Goal: Task Accomplishment & Management: Manage account settings

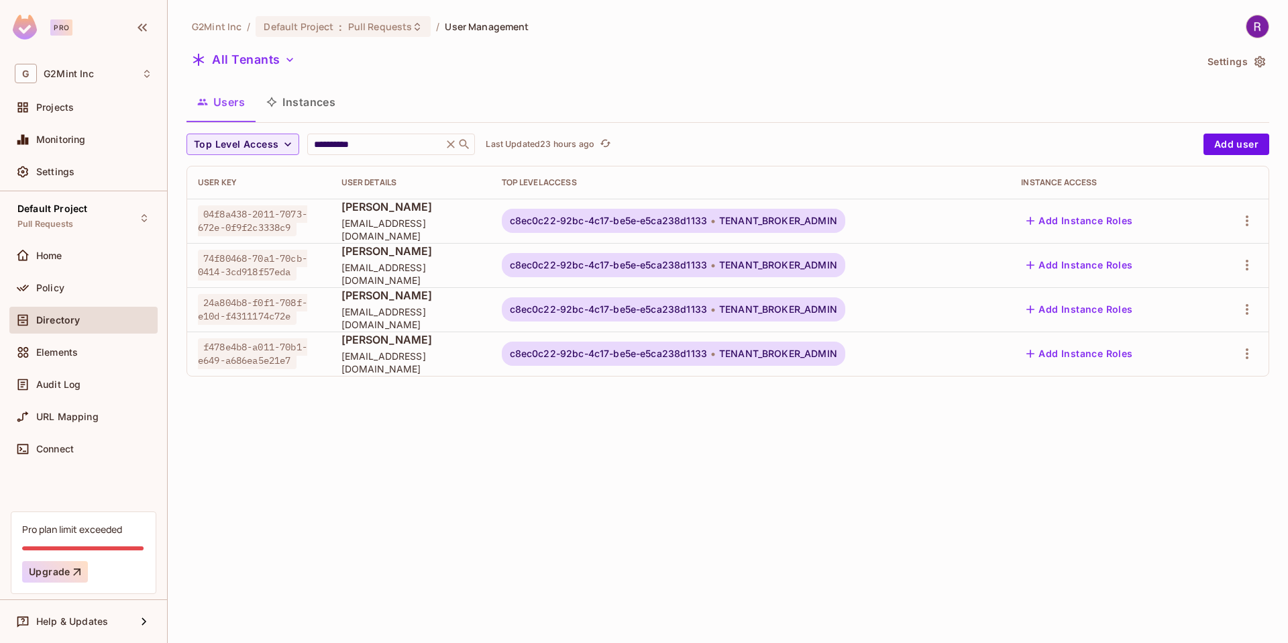
click at [516, 146] on p "Last Updated 23 hours ago" at bounding box center [540, 144] width 109 height 11
click at [1245, 306] on icon "button" at bounding box center [1247, 309] width 16 height 16
click at [1183, 392] on div "Edit Attributes" at bounding box center [1193, 398] width 66 height 13
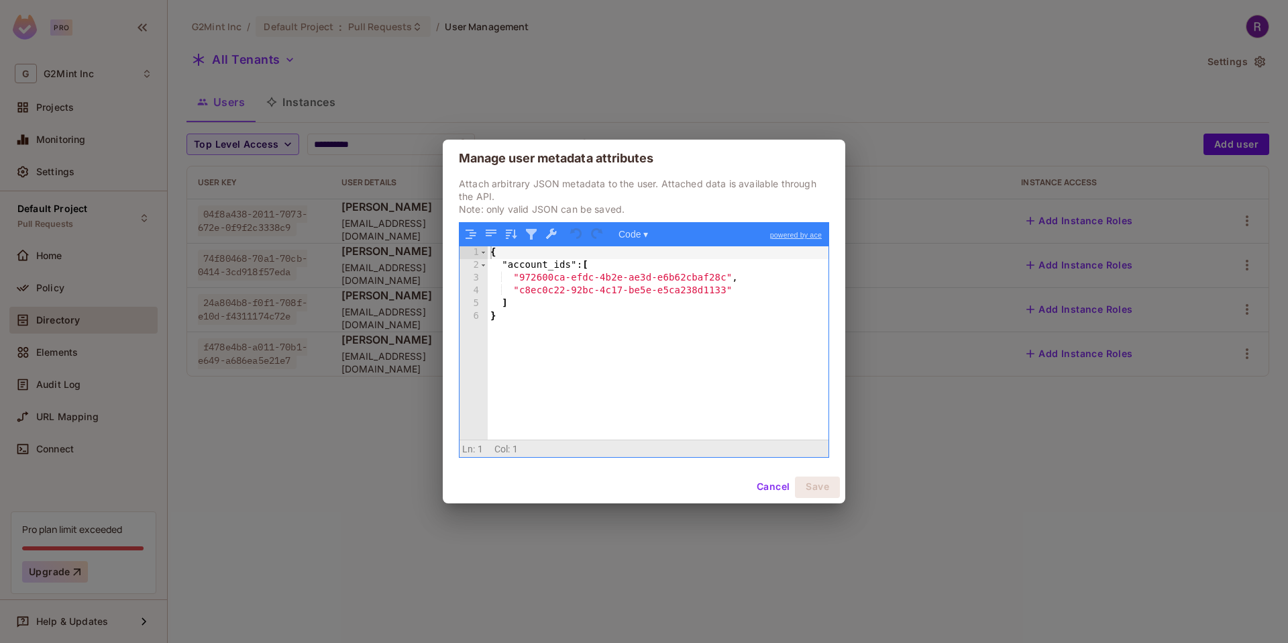
click at [821, 75] on div "Manage user metadata attributes Attach arbitrary JSON metadata to the user. Att…" at bounding box center [644, 321] width 1288 height 643
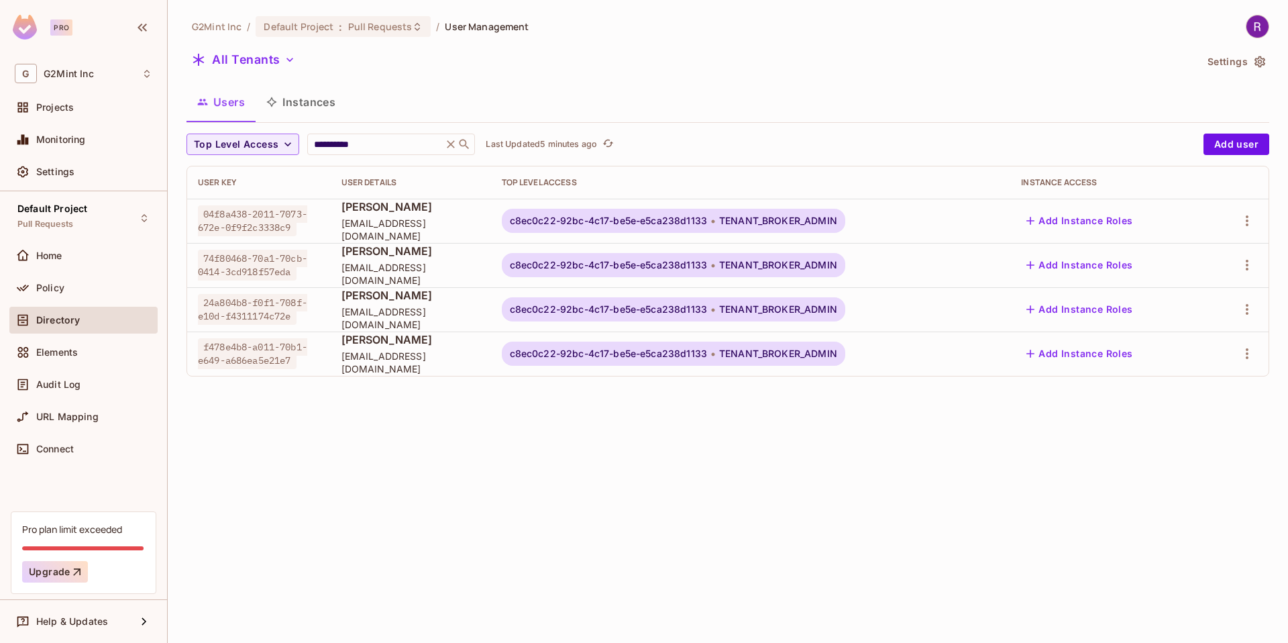
click at [1220, 64] on button "Settings" at bounding box center [1235, 61] width 67 height 21
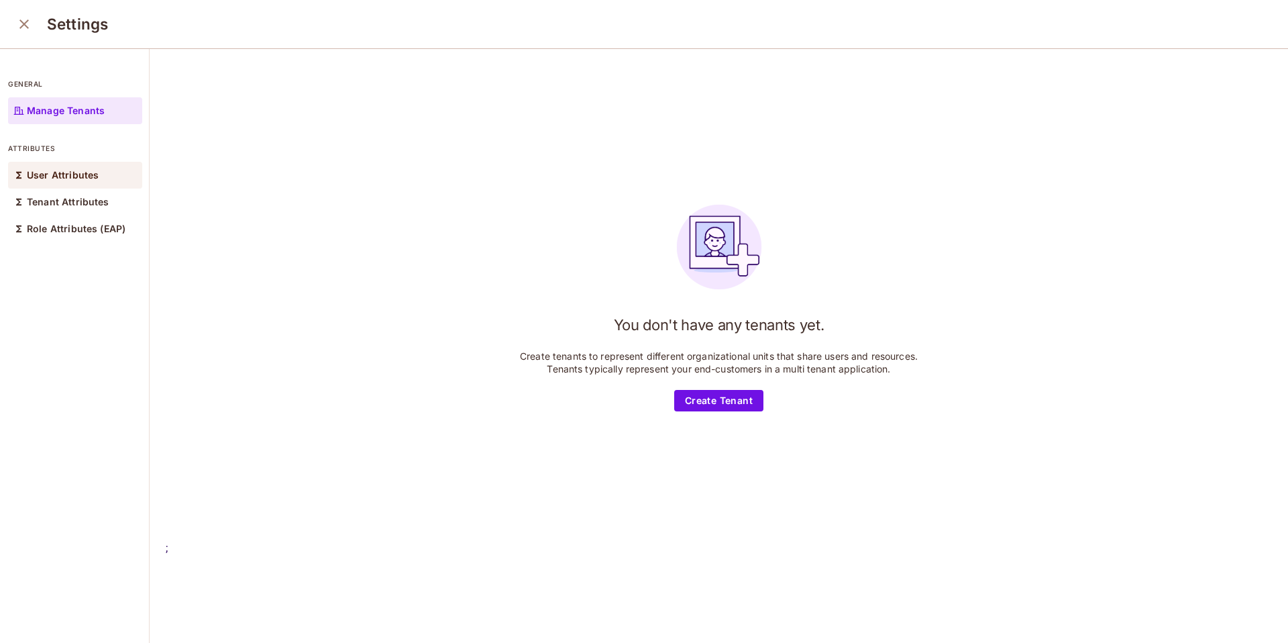
click at [59, 173] on p "User Attributes" at bounding box center [63, 175] width 72 height 11
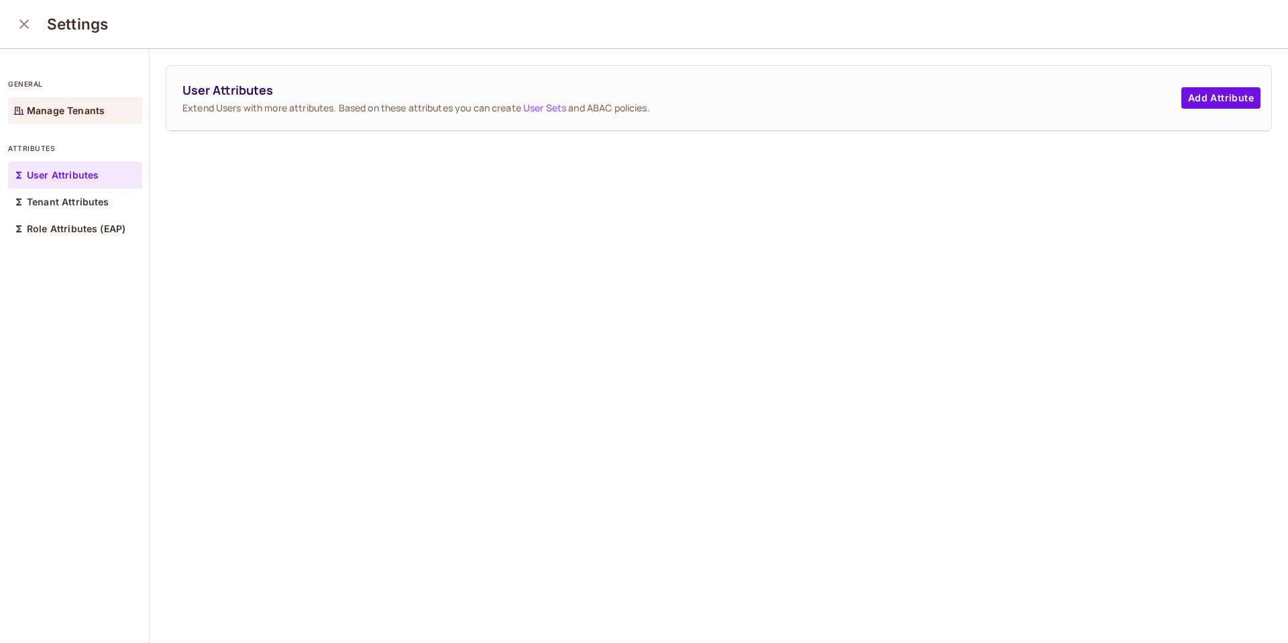
click at [59, 105] on p "Manage Tenants" at bounding box center [66, 110] width 78 height 11
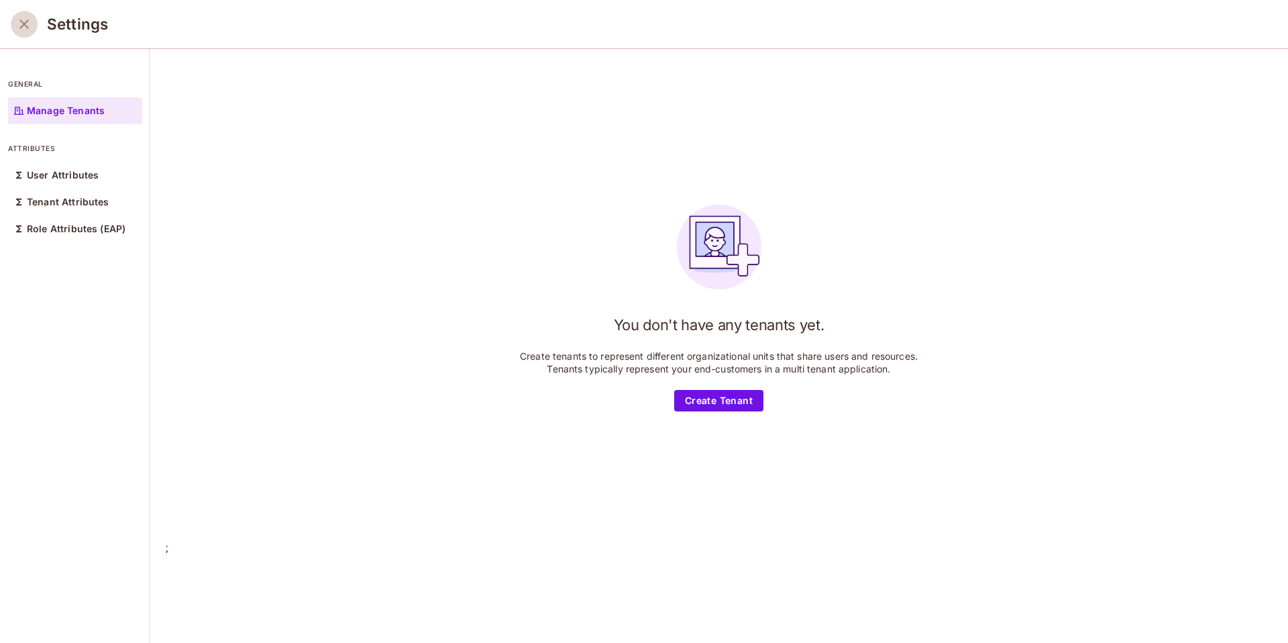
click at [20, 24] on icon "close" at bounding box center [24, 24] width 16 height 16
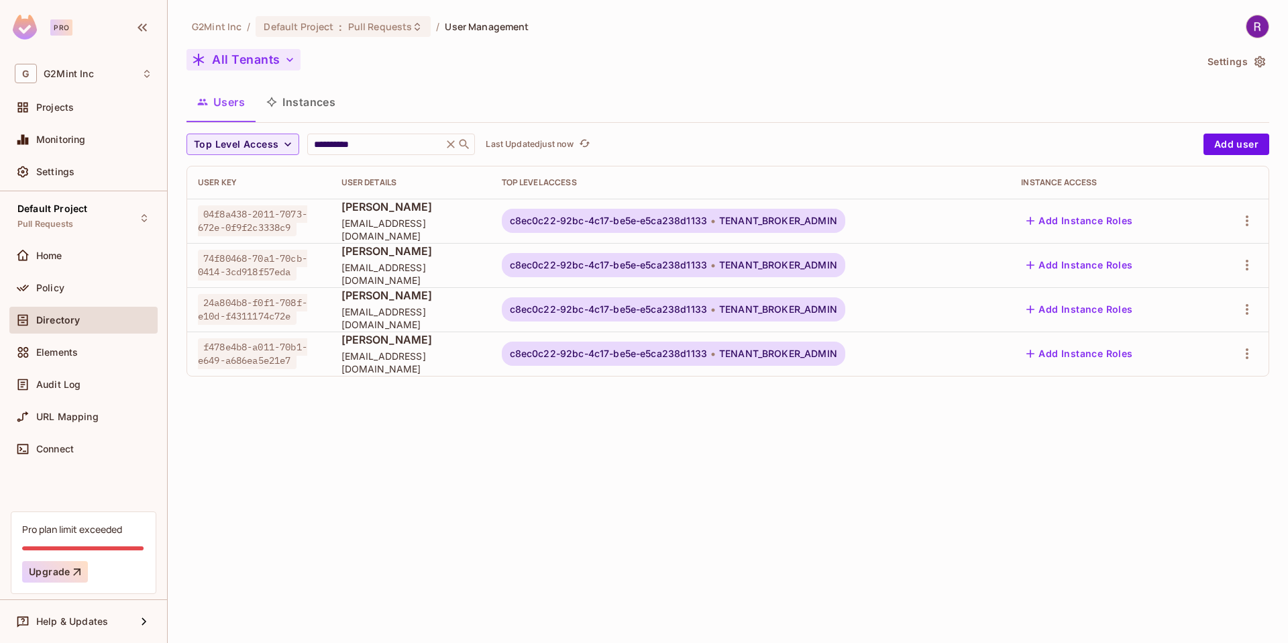
click at [276, 68] on button "All Tenants" at bounding box center [243, 59] width 114 height 21
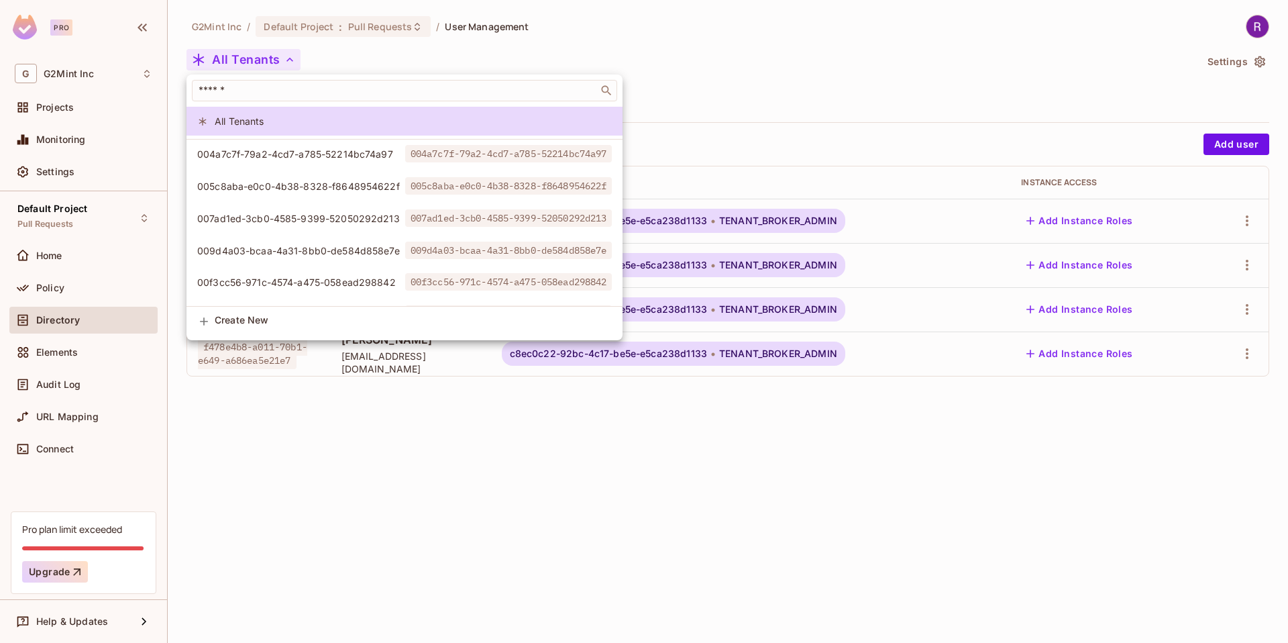
click at [820, 72] on div at bounding box center [644, 321] width 1288 height 643
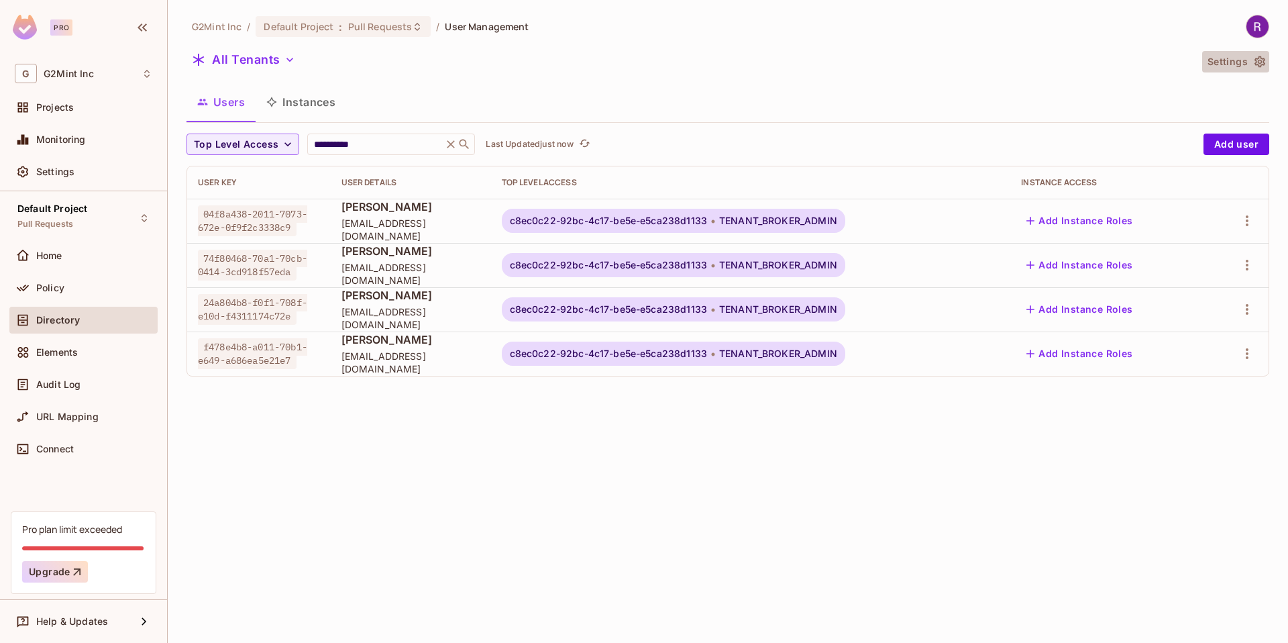
click at [1233, 66] on button "Settings" at bounding box center [1235, 61] width 67 height 21
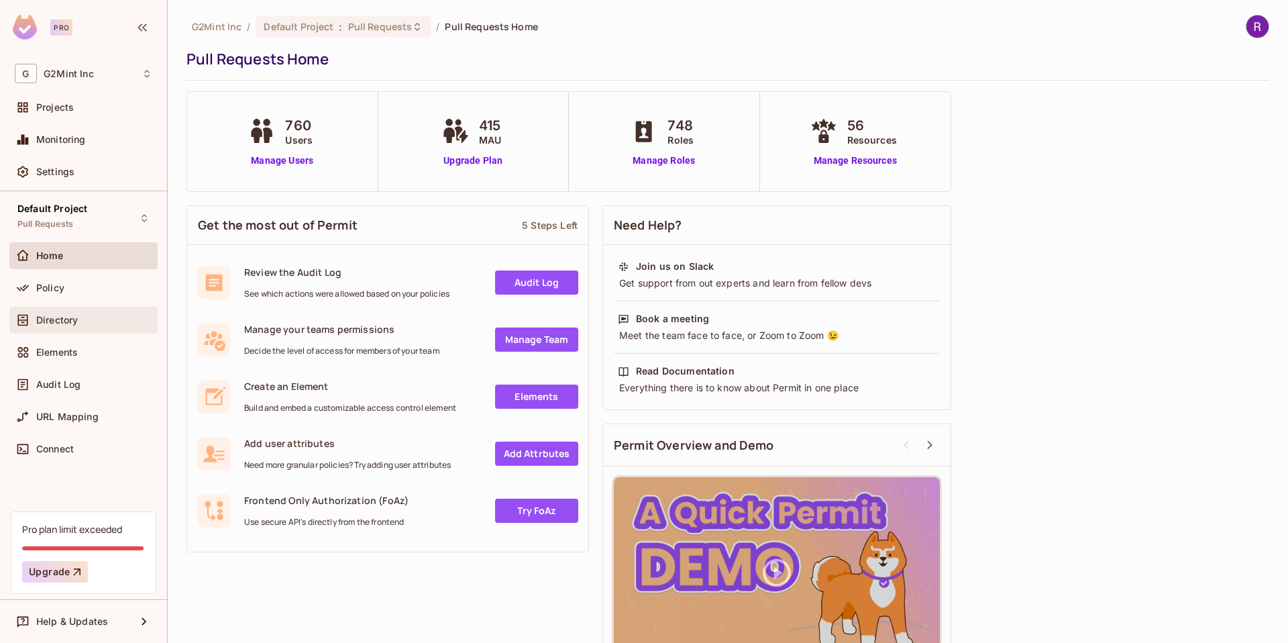
click at [68, 326] on div "Directory" at bounding box center [84, 320] width 138 height 16
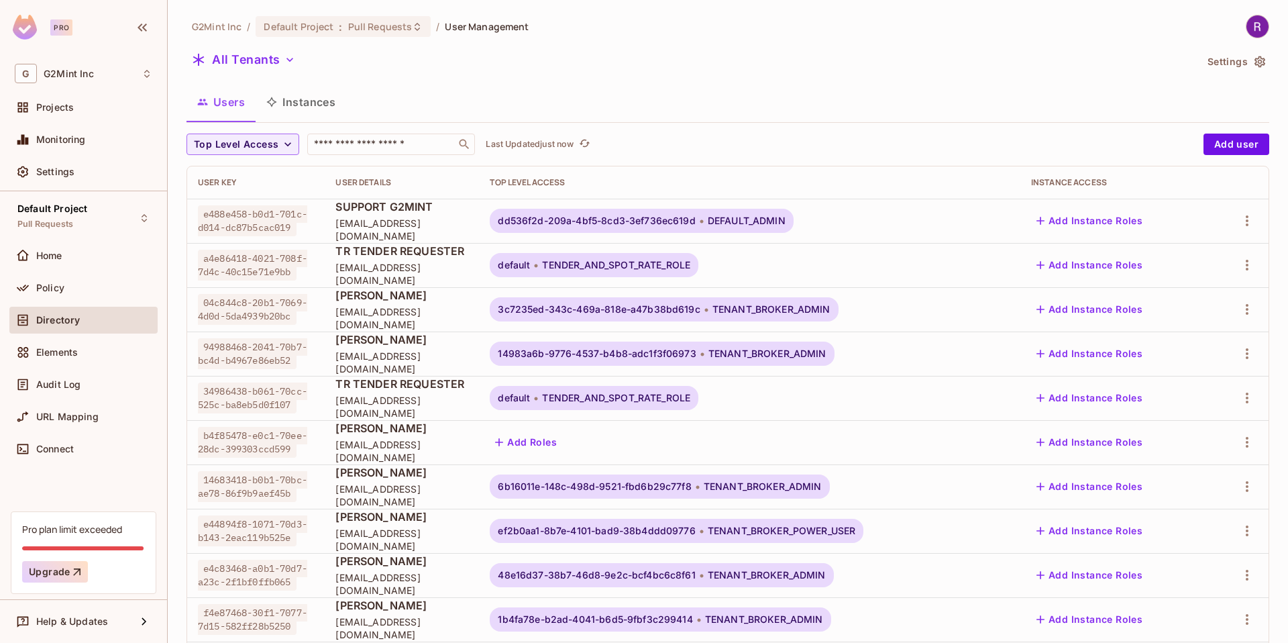
click at [1238, 68] on button "Settings" at bounding box center [1235, 61] width 67 height 21
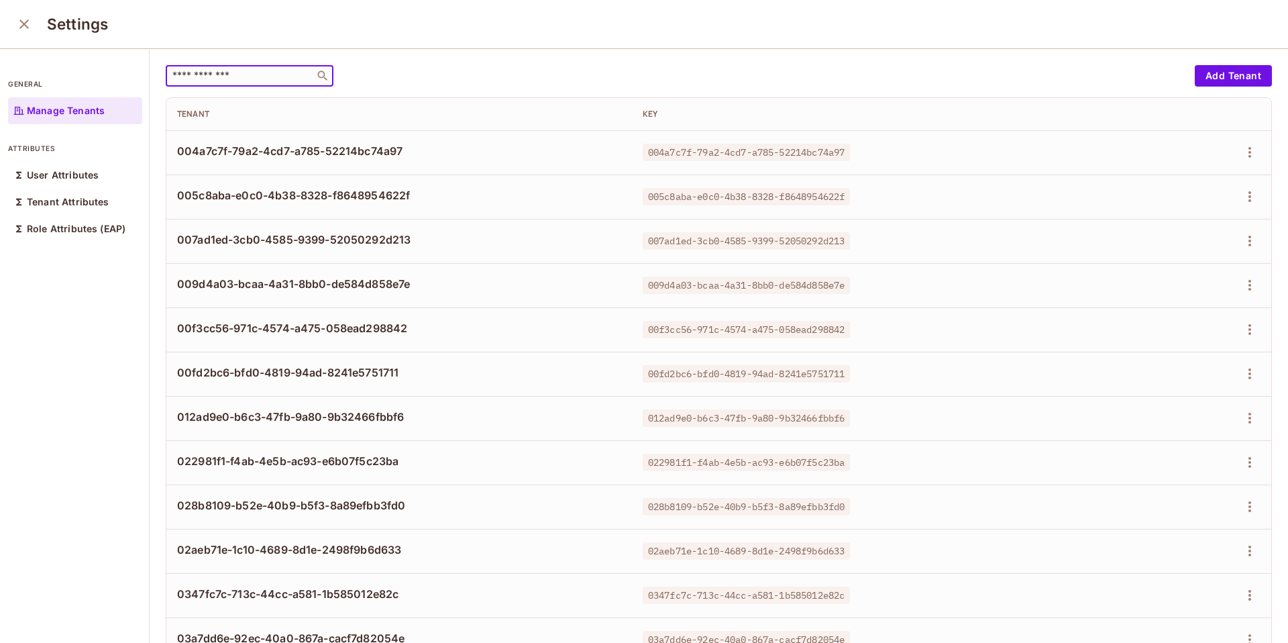
click at [195, 69] on input "text" at bounding box center [240, 75] width 141 height 13
paste input "**********"
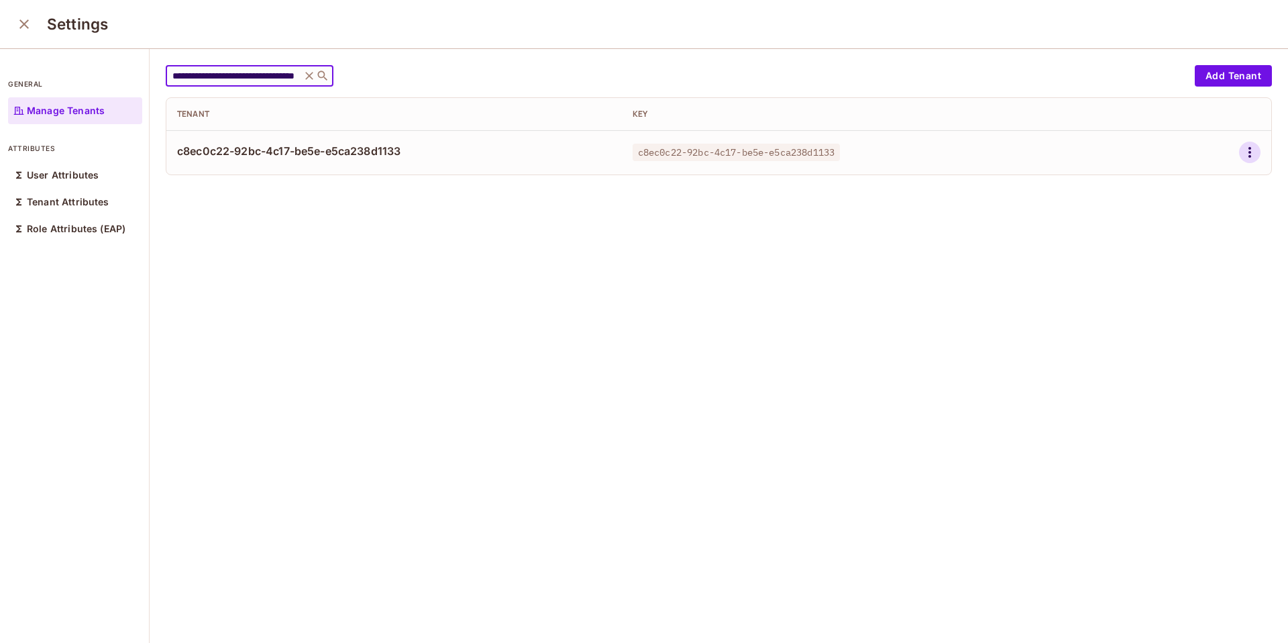
type input "**********"
click at [1242, 151] on icon "button" at bounding box center [1250, 152] width 16 height 16
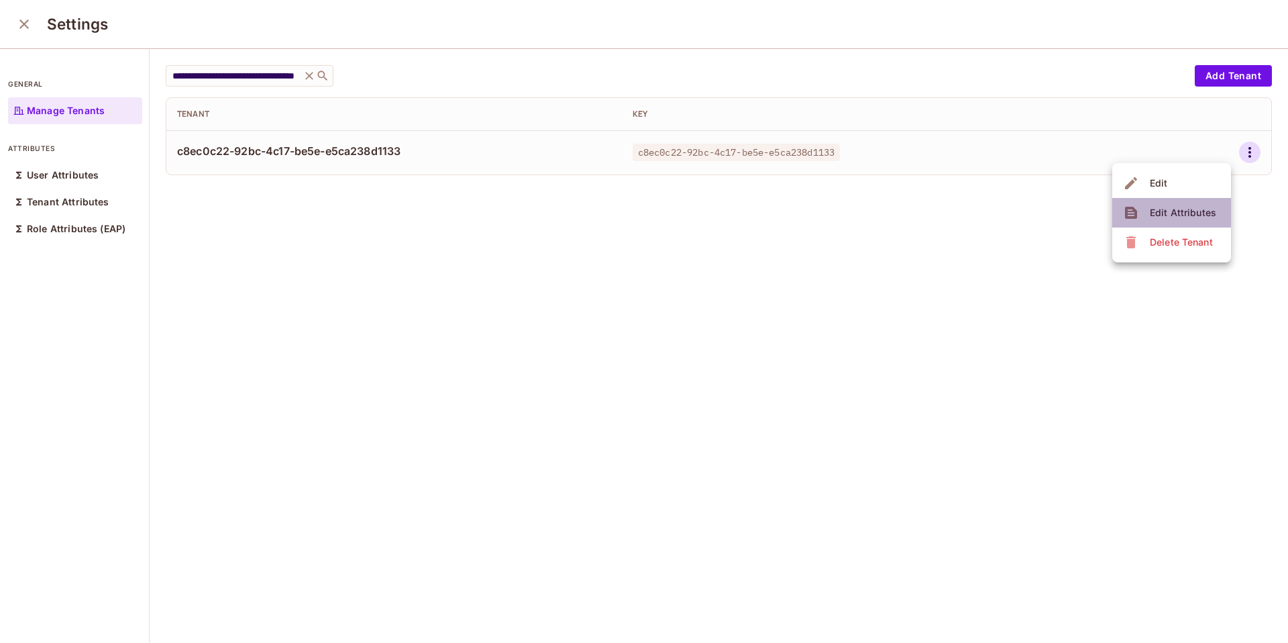
click at [1154, 202] on span "Edit Attributes" at bounding box center [1183, 212] width 74 height 21
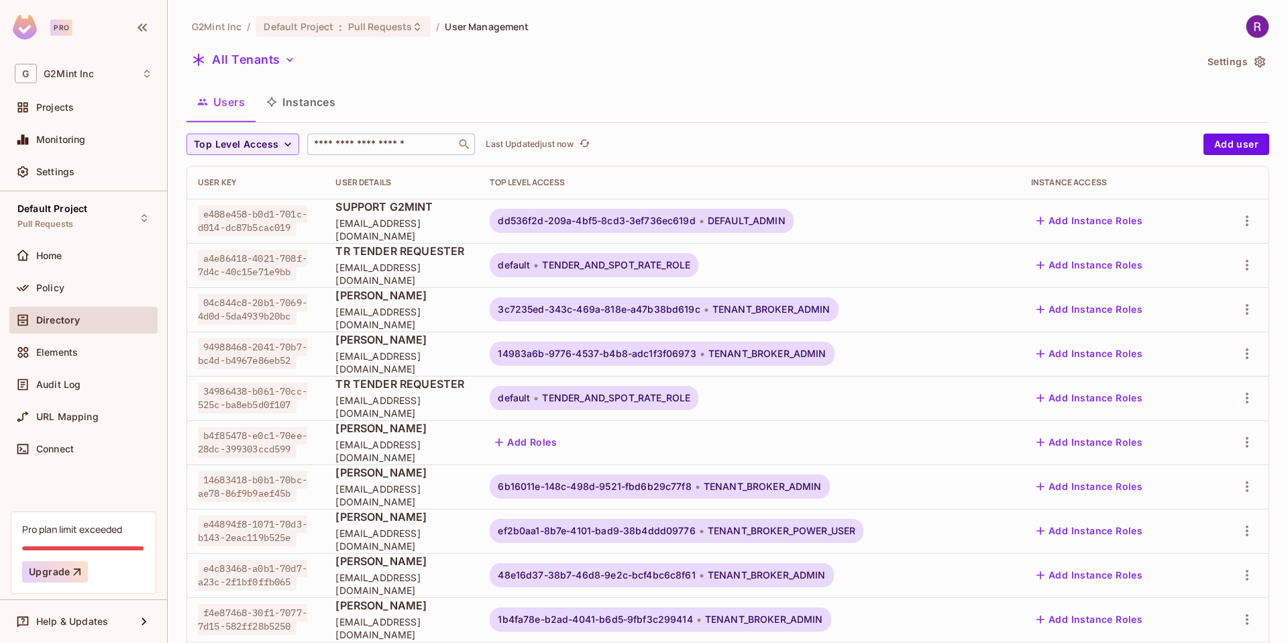
click at [400, 141] on input "text" at bounding box center [381, 144] width 141 height 13
type input "**********"
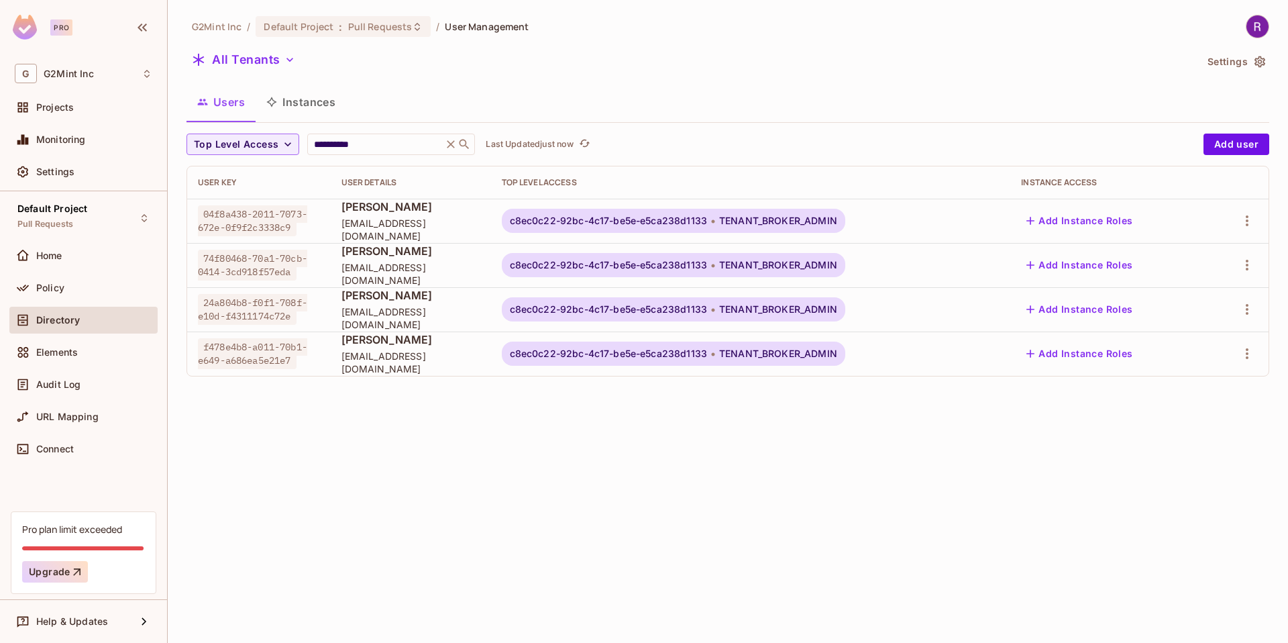
drag, startPoint x: 588, startPoint y: 443, endPoint x: 578, endPoint y: 441, distance: 10.9
click at [588, 443] on div "**********" at bounding box center [728, 321] width 1120 height 643
click at [1240, 309] on icon "button" at bounding box center [1247, 309] width 16 height 16
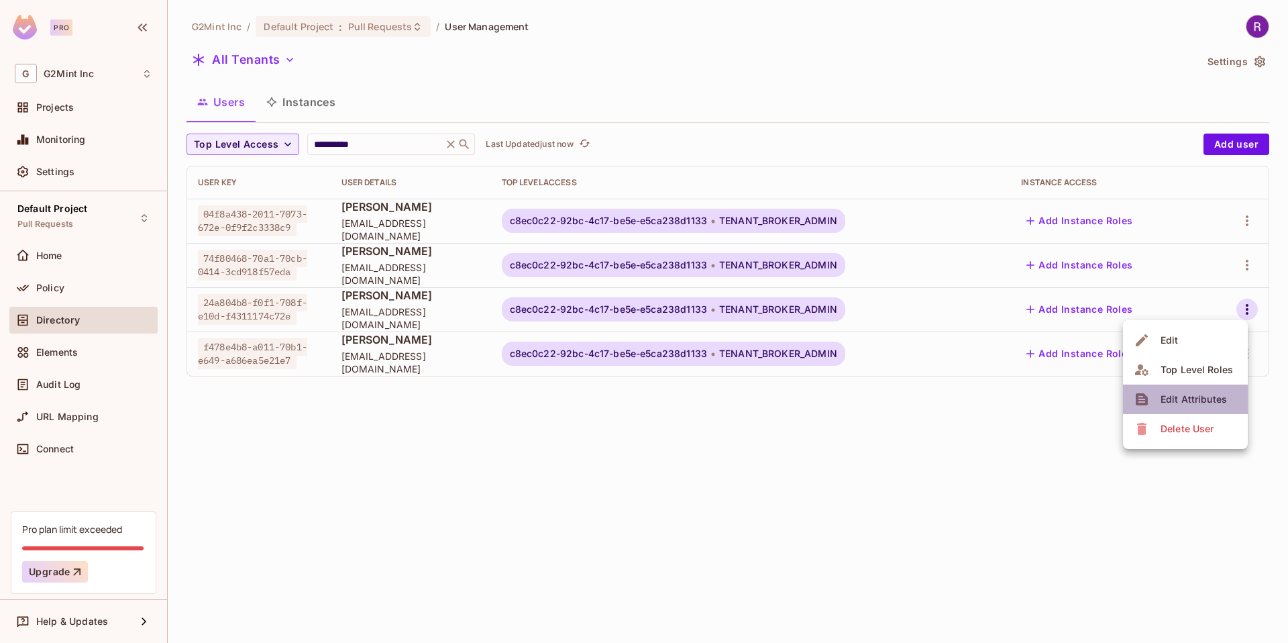
click at [1177, 393] on div "Edit Attributes" at bounding box center [1193, 398] width 66 height 13
